Goal: Complete application form

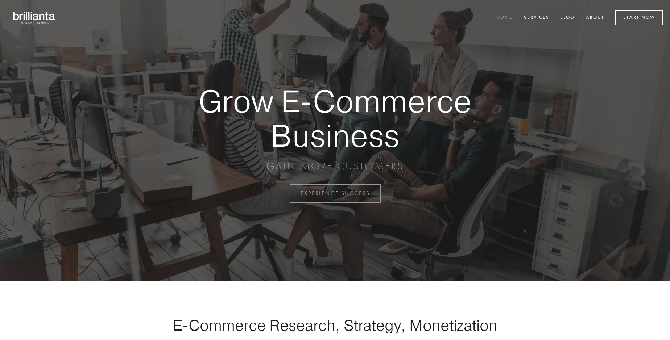
scroll to position [1901, 0]
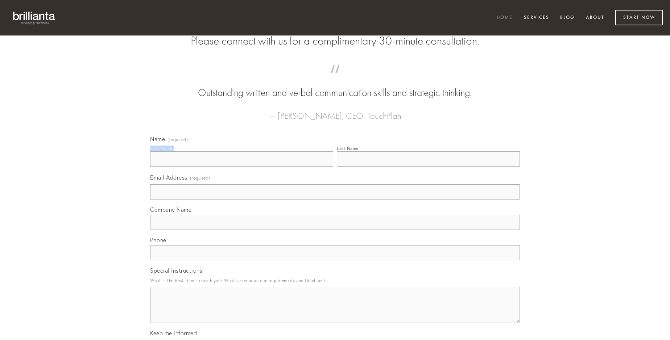
type input "[PERSON_NAME]"
click at [428, 167] on input "Last Name" at bounding box center [428, 159] width 183 height 15
type input "[PERSON_NAME]"
click at [335, 200] on input "Email Address (required)" at bounding box center [335, 192] width 370 height 15
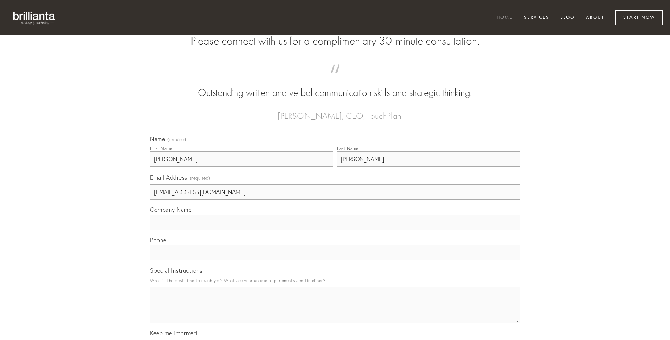
type input "[EMAIL_ADDRESS][DOMAIN_NAME]"
click at [335, 230] on input "Company Name" at bounding box center [335, 222] width 370 height 15
type input "degero"
click at [335, 261] on input "text" at bounding box center [335, 252] width 370 height 15
click at [335, 312] on textarea "Special Instructions" at bounding box center [335, 305] width 370 height 36
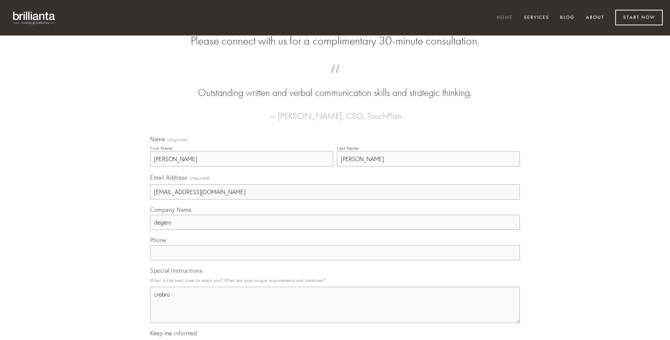
type textarea "crebro"
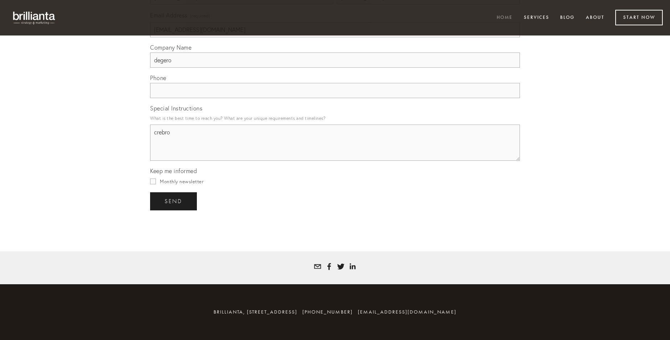
click at [174, 201] on span "send" at bounding box center [174, 201] width 18 height 7
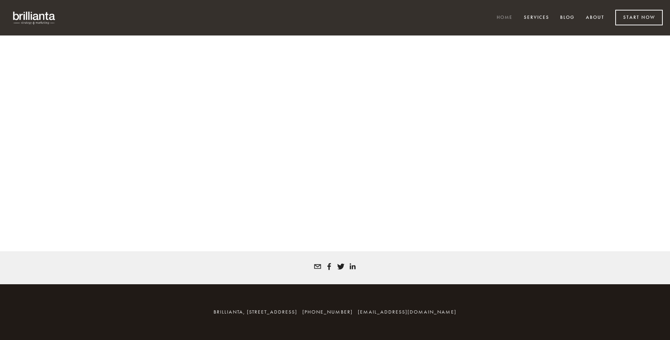
scroll to position [1891, 0]
